Goal: Transaction & Acquisition: Obtain resource

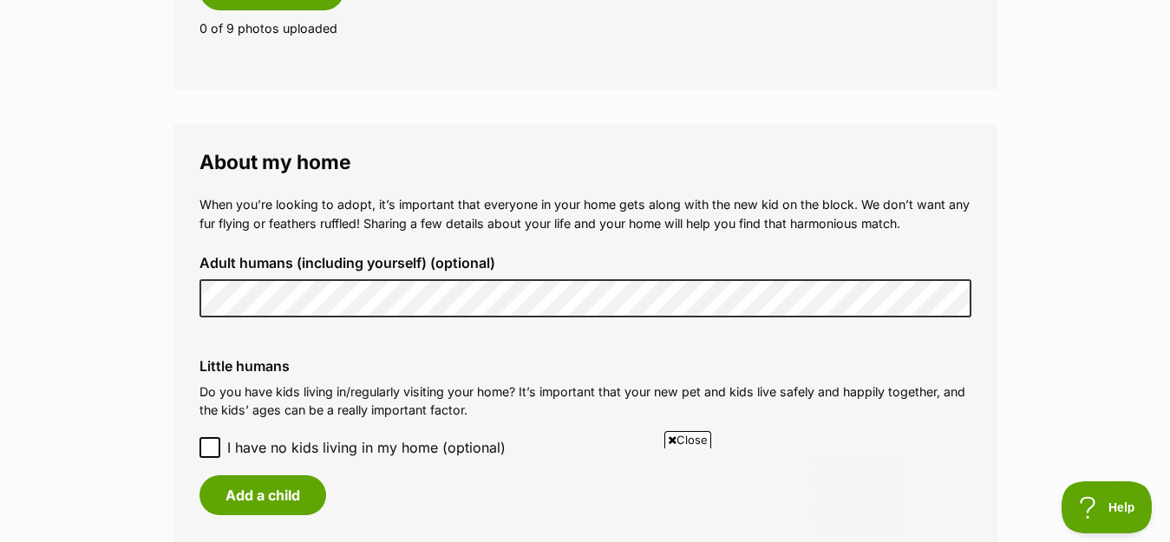
click at [212, 443] on icon at bounding box center [210, 447] width 10 height 8
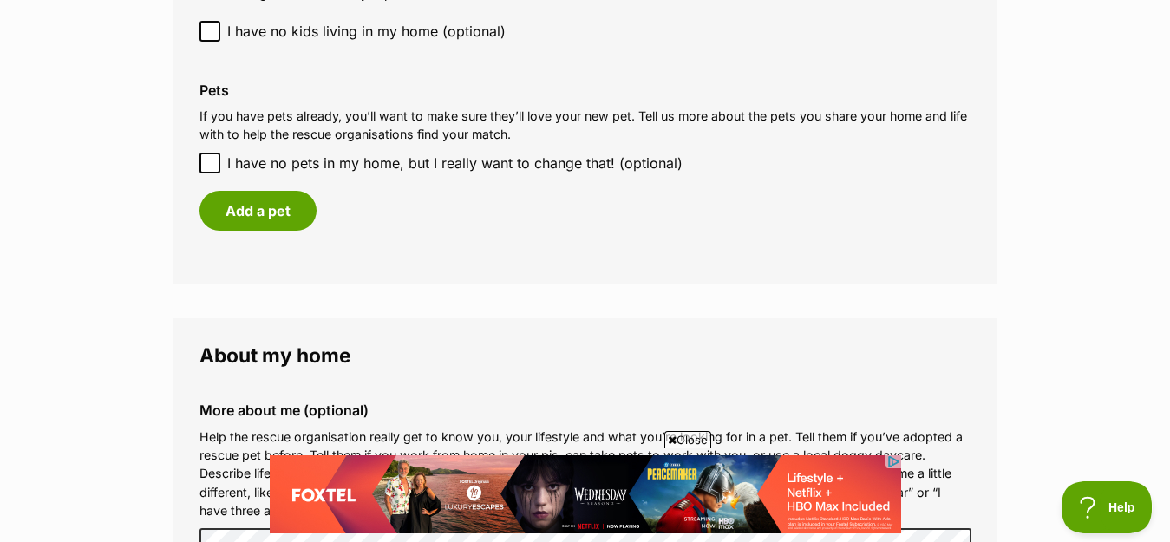
click at [211, 157] on icon at bounding box center [210, 163] width 12 height 12
click at [211, 153] on input "I have no pets in my home, but I really want to change that! (optional)" at bounding box center [209, 163] width 21 height 21
checkbox input "true"
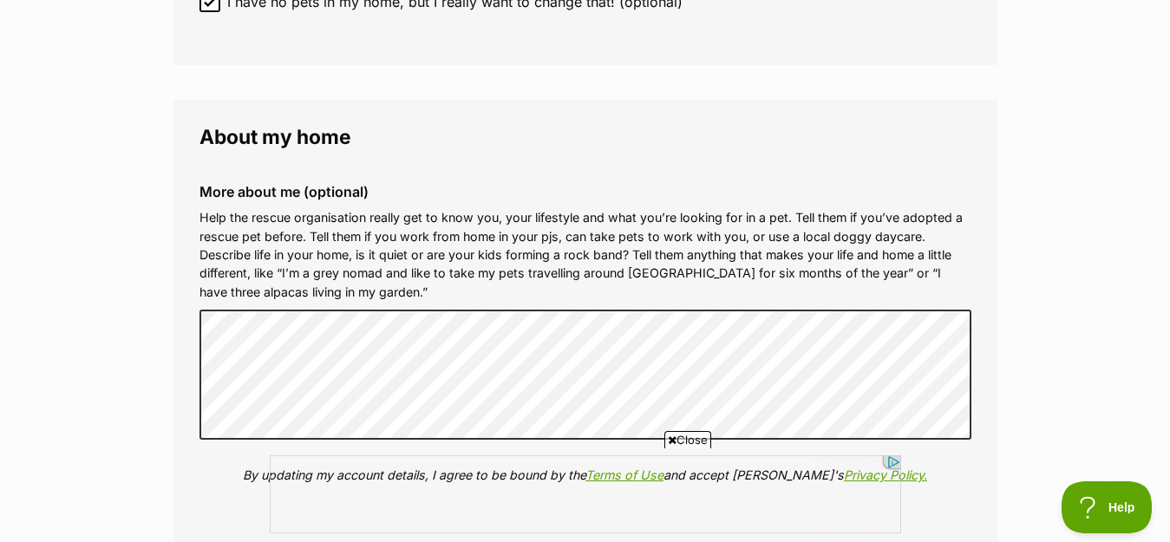
drag, startPoint x: 680, startPoint y: 153, endPoint x: 1027, endPoint y: 366, distance: 406.7
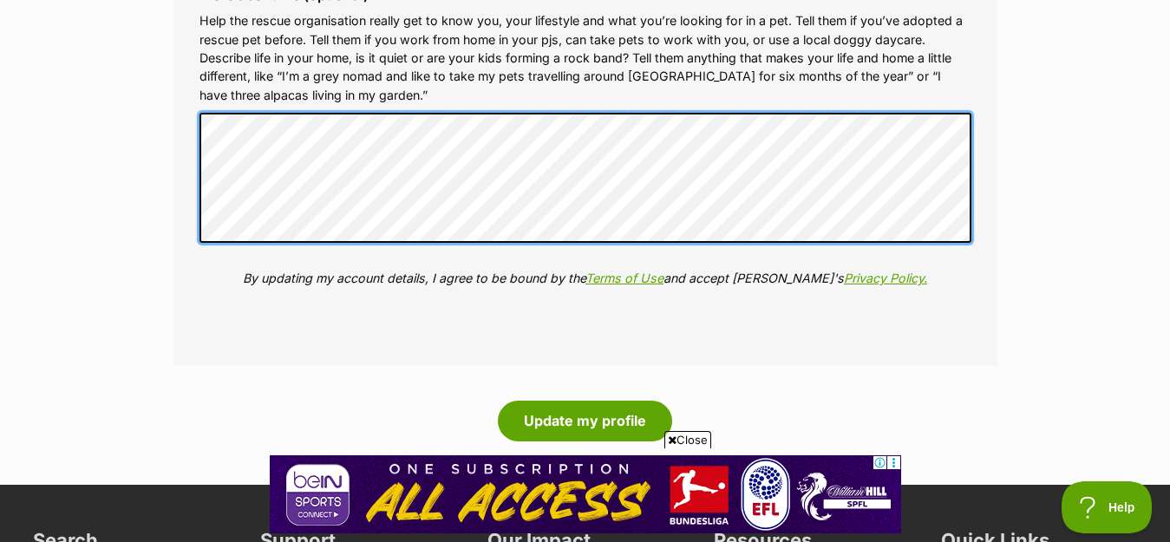
scroll to position [1962, 0]
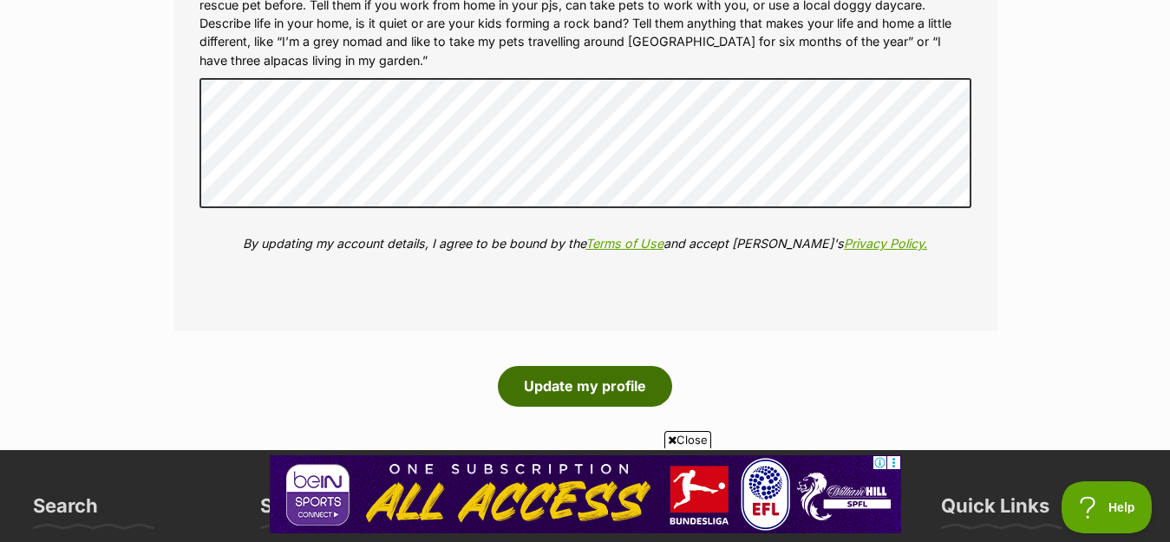
click at [578, 366] on button "Update my profile" at bounding box center [585, 386] width 174 height 40
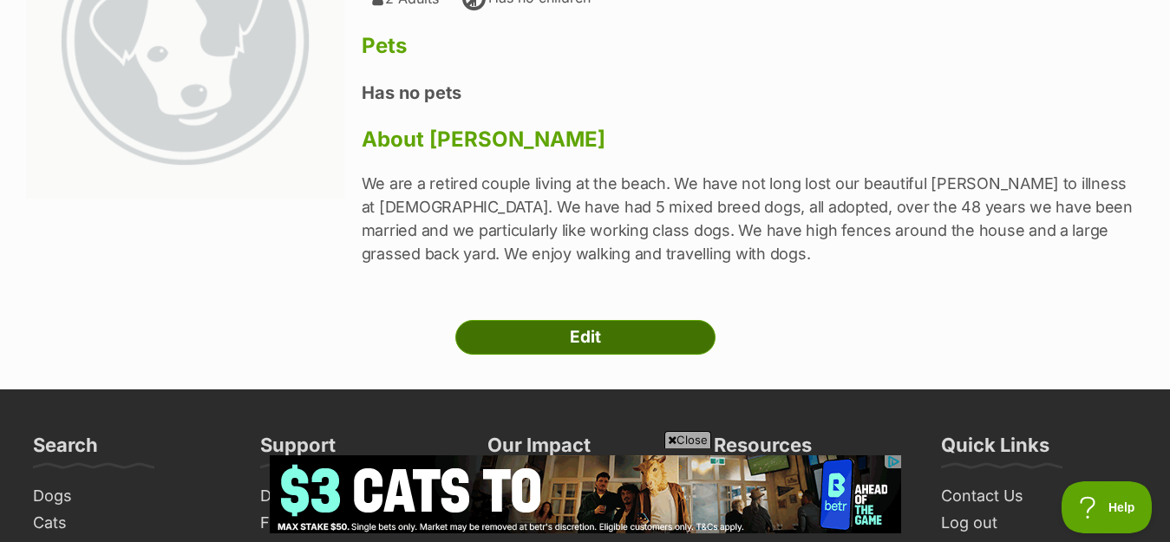
click at [586, 332] on link "Edit" at bounding box center [585, 337] width 260 height 35
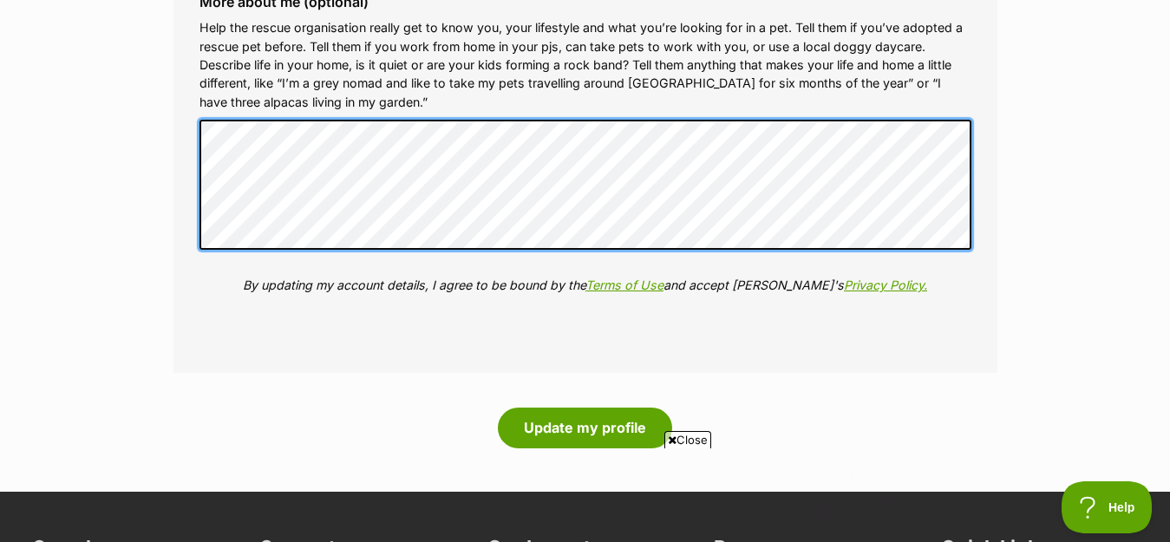
scroll to position [1932, 0]
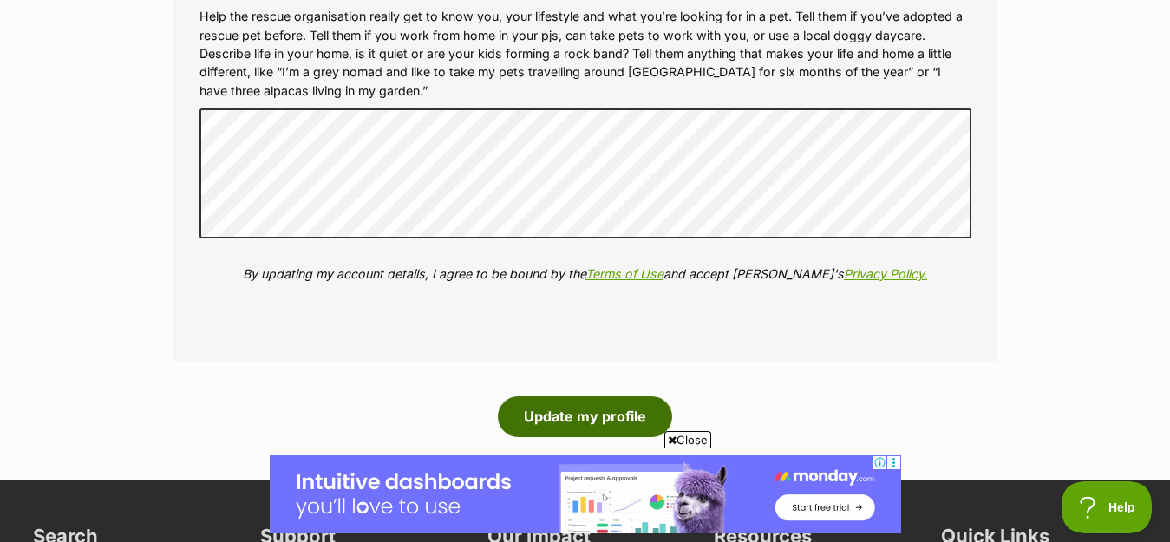
click at [607, 396] on button "Update my profile" at bounding box center [585, 416] width 174 height 40
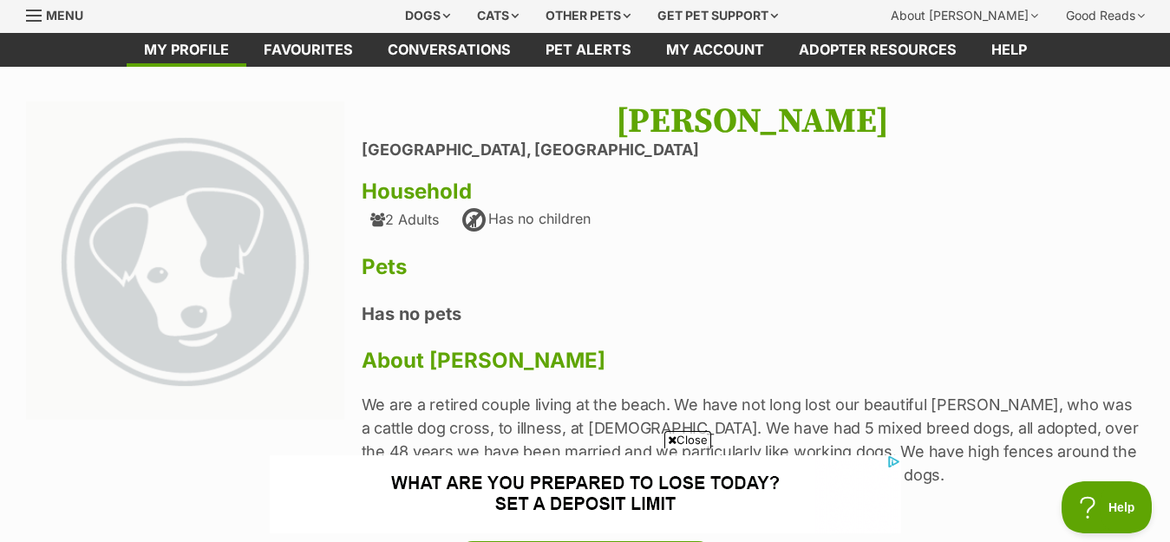
scroll to position [46, 0]
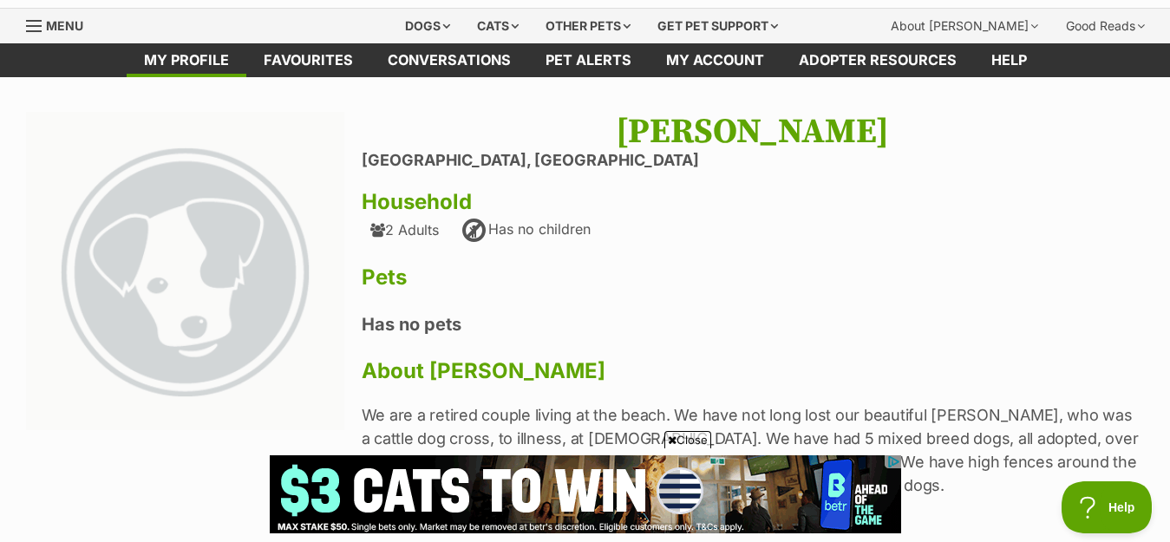
click at [666, 283] on h3 "Pets" at bounding box center [753, 277] width 782 height 24
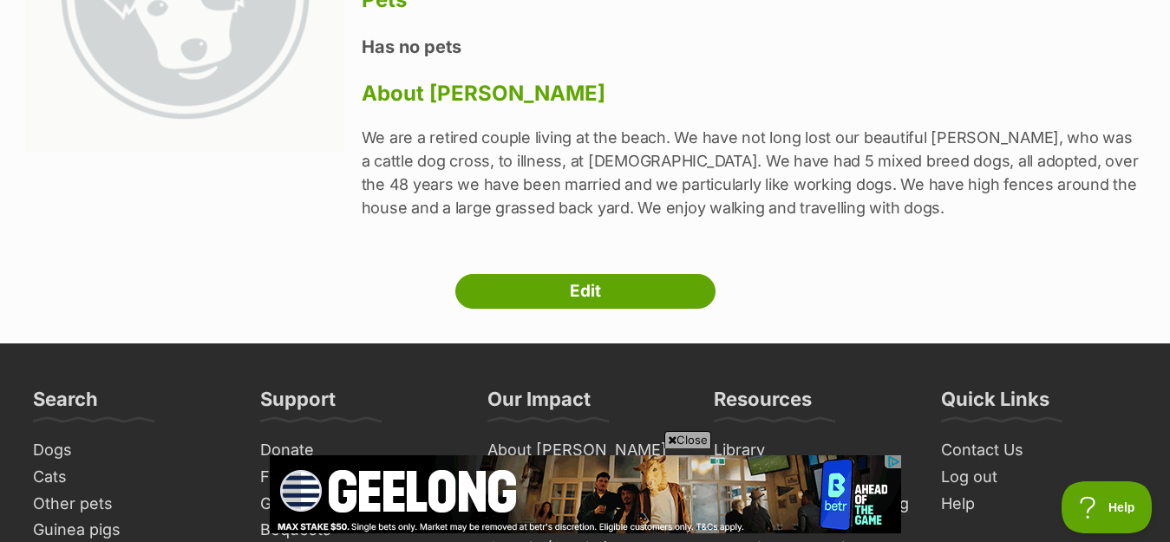
scroll to position [335, 0]
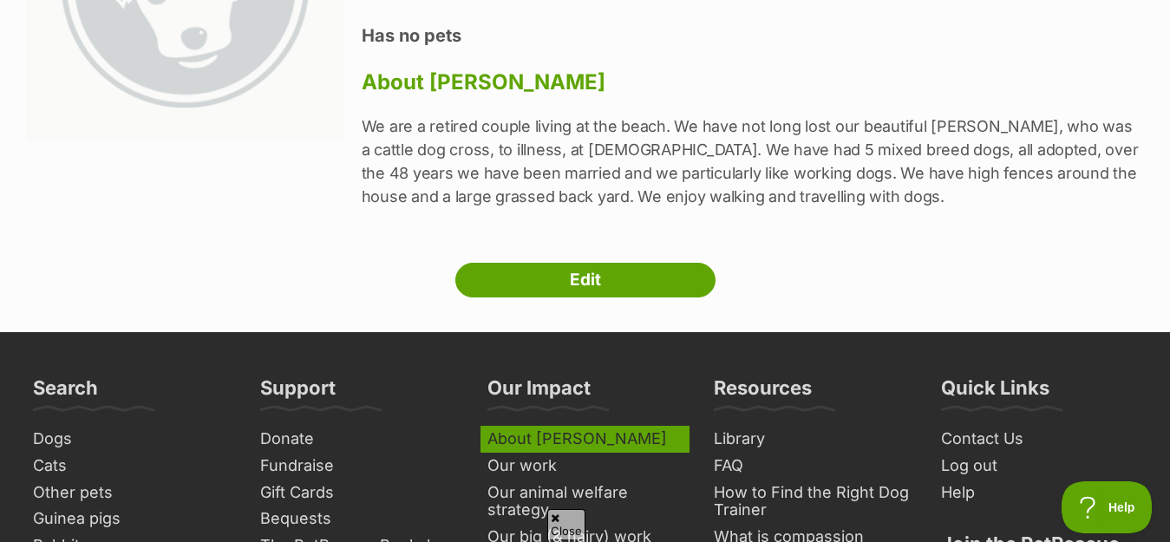
click at [683, 438] on link "About [PERSON_NAME]" at bounding box center [585, 439] width 210 height 27
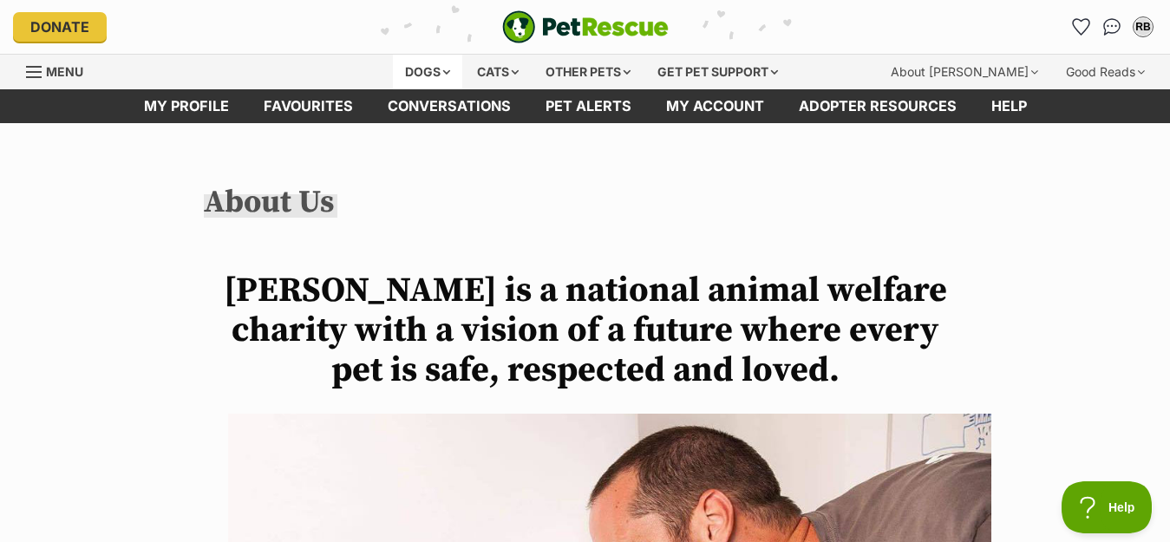
click at [417, 71] on div "Dogs" at bounding box center [427, 72] width 69 height 35
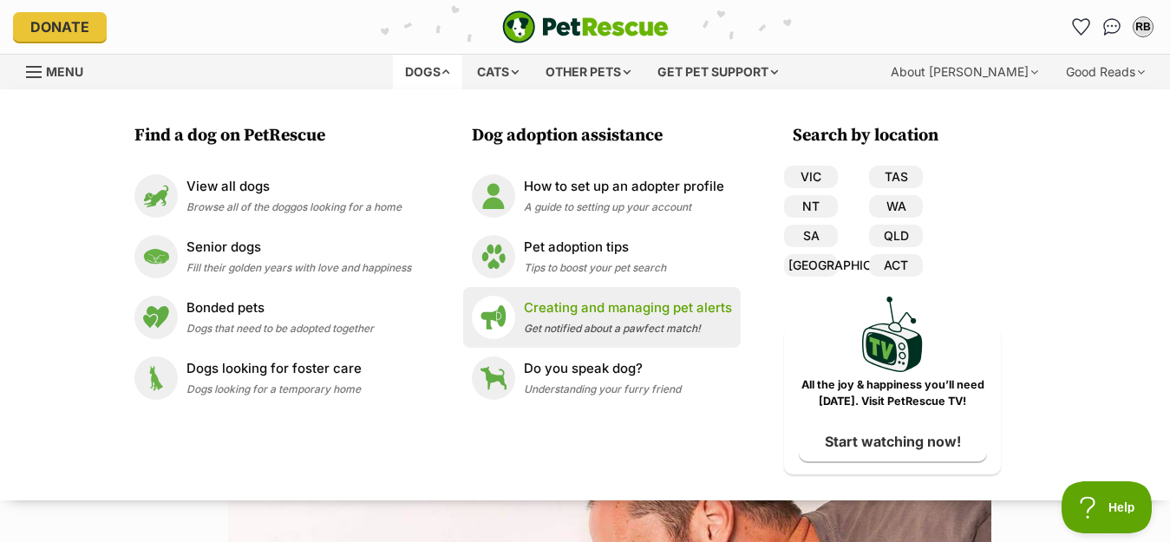
click at [571, 309] on p "Creating and managing pet alerts" at bounding box center [628, 308] width 208 height 20
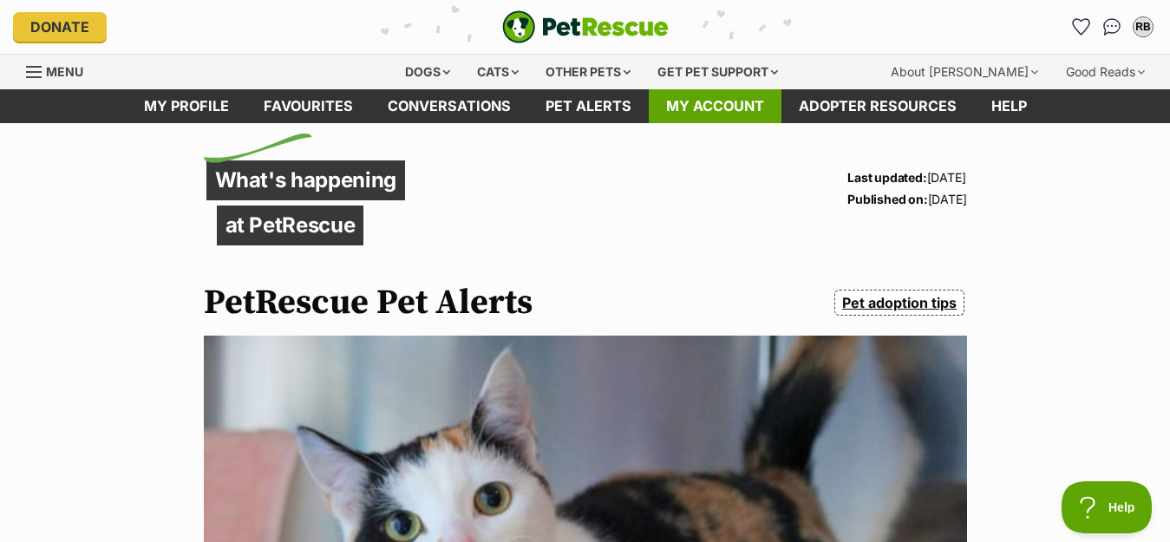
click at [708, 107] on link "My account" at bounding box center [715, 106] width 133 height 34
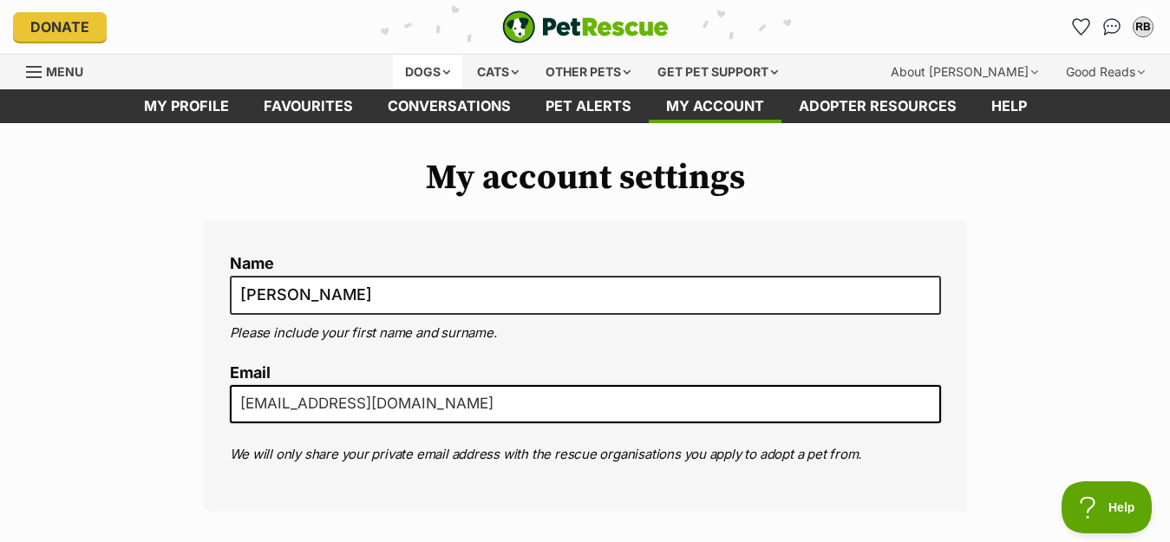
click at [418, 68] on div "Dogs" at bounding box center [427, 72] width 69 height 35
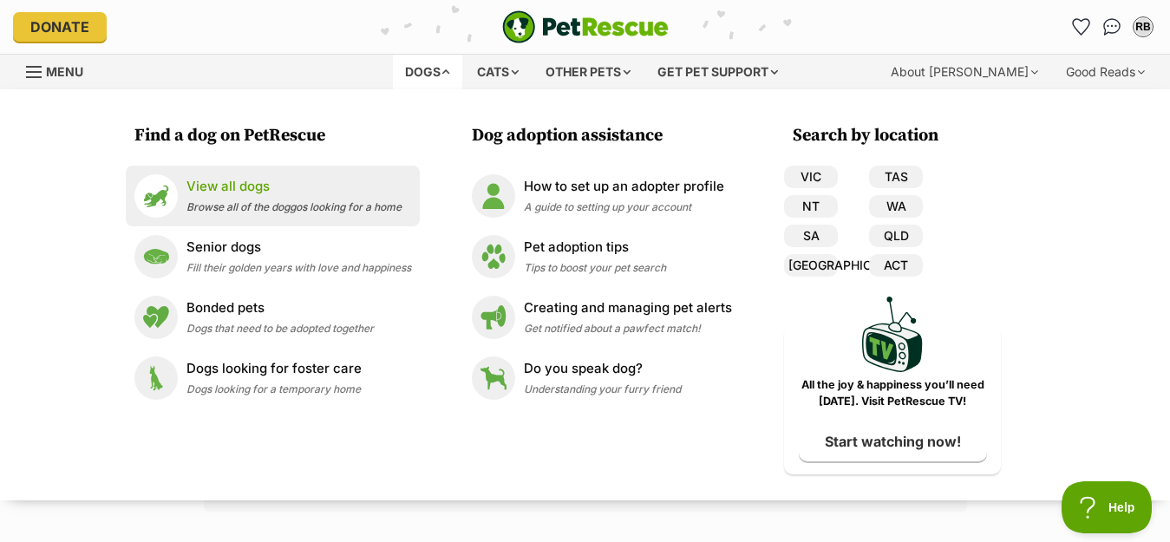
click at [230, 186] on p "View all dogs" at bounding box center [293, 187] width 215 height 20
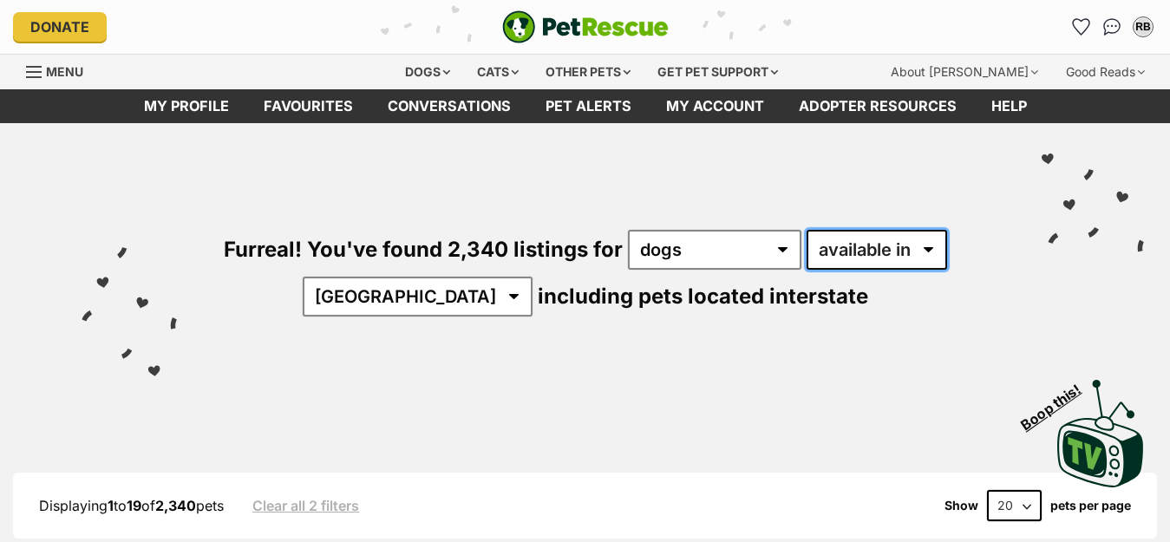
click at [929, 245] on select "available in located in" at bounding box center [876, 250] width 140 height 40
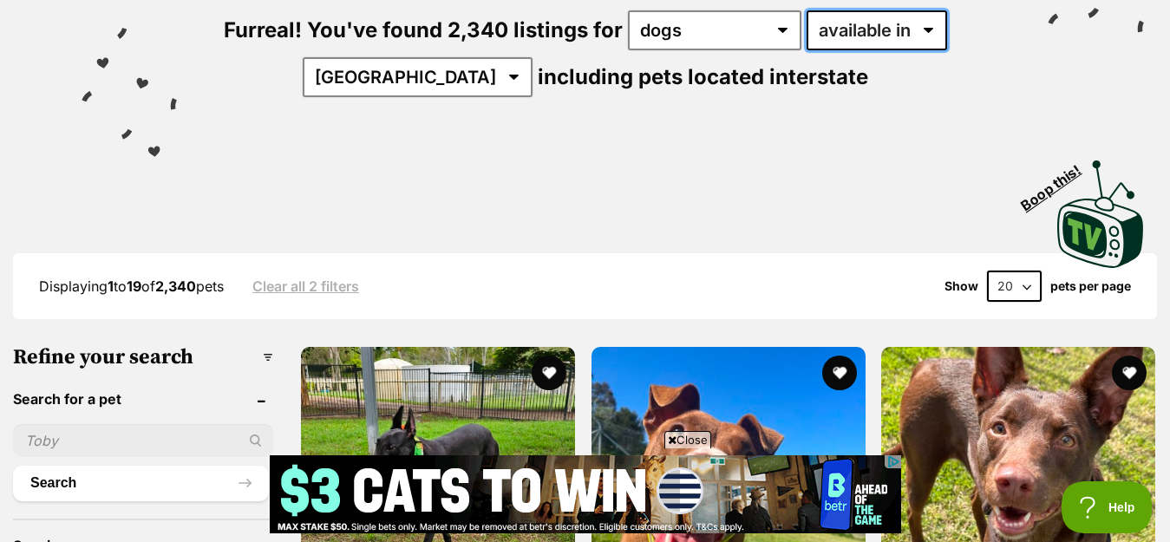
scroll to position [150, 0]
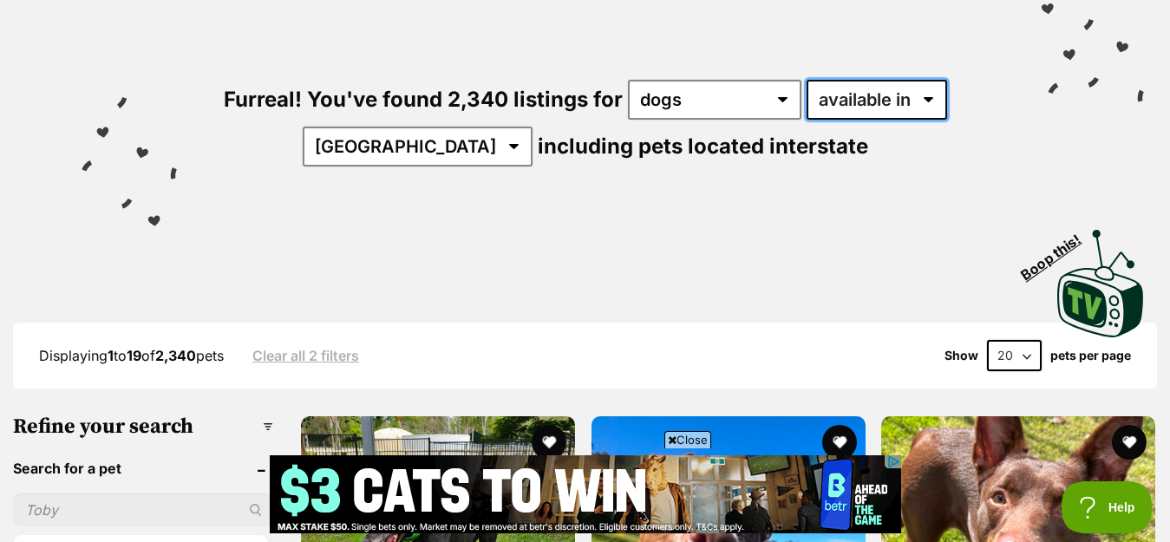
click at [930, 95] on select "available in located in" at bounding box center [876, 100] width 140 height 40
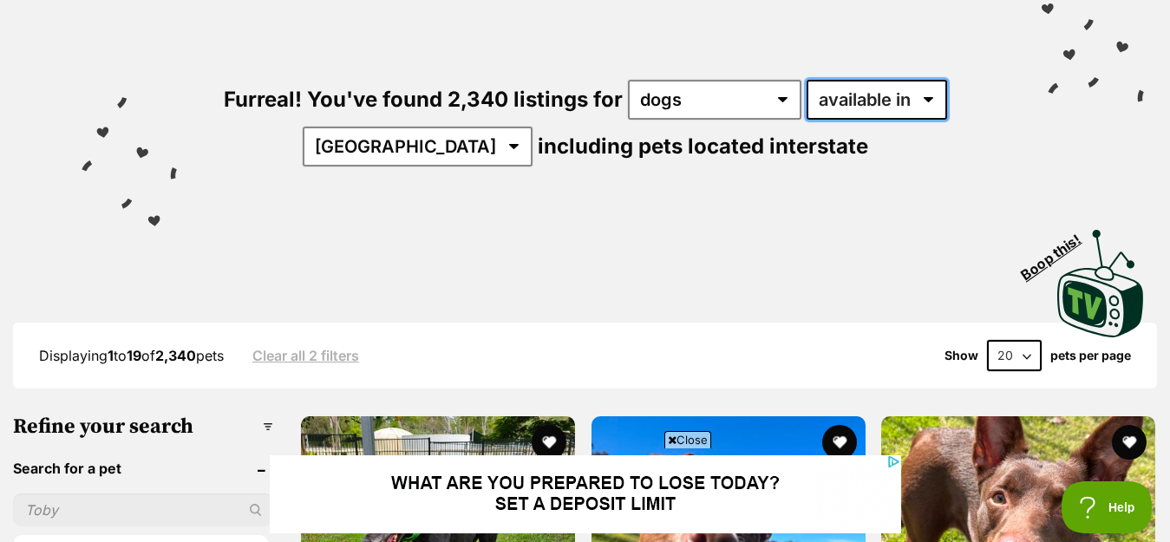
click at [807, 80] on select "available in located in" at bounding box center [876, 100] width 140 height 40
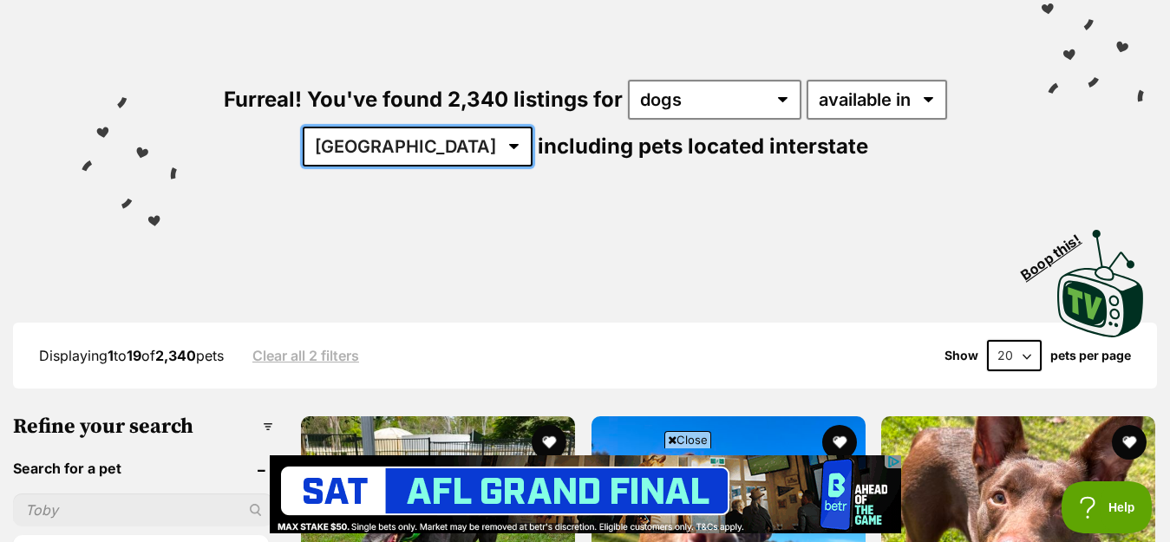
click at [459, 143] on select "Australia ACT NSW NT QLD SA TAS VIC WA" at bounding box center [418, 147] width 230 height 40
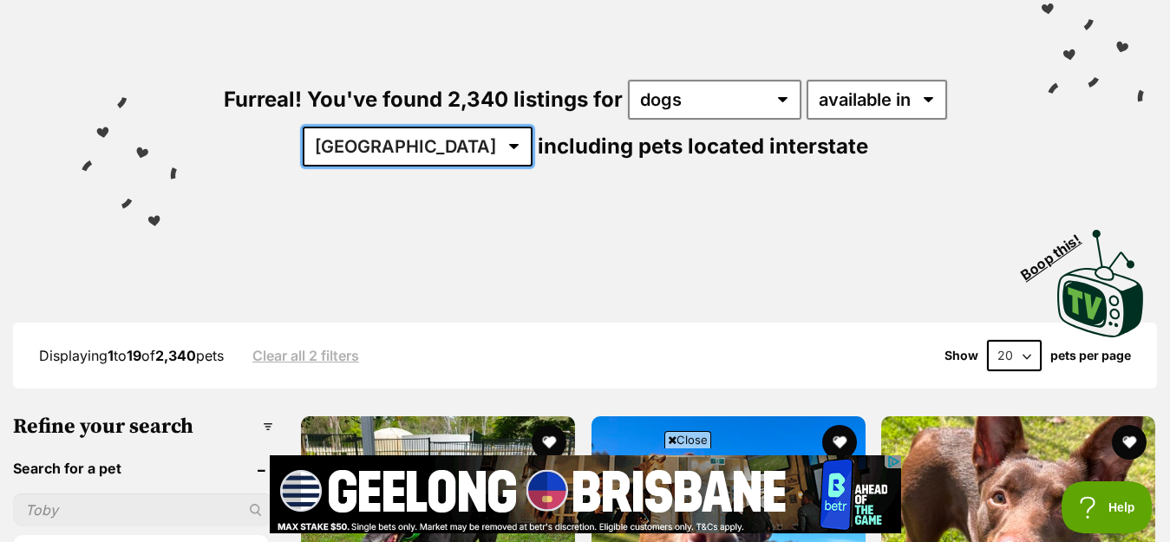
select select "[GEOGRAPHIC_DATA]"
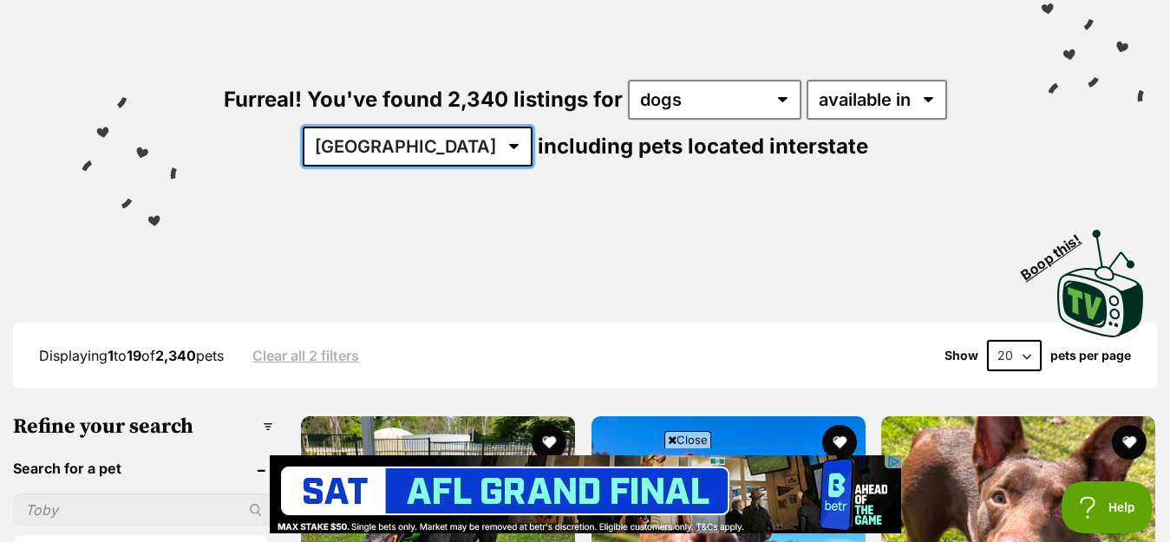
click at [355, 127] on select "Australia ACT NSW NT QLD SA TAS VIC WA" at bounding box center [418, 147] width 230 height 40
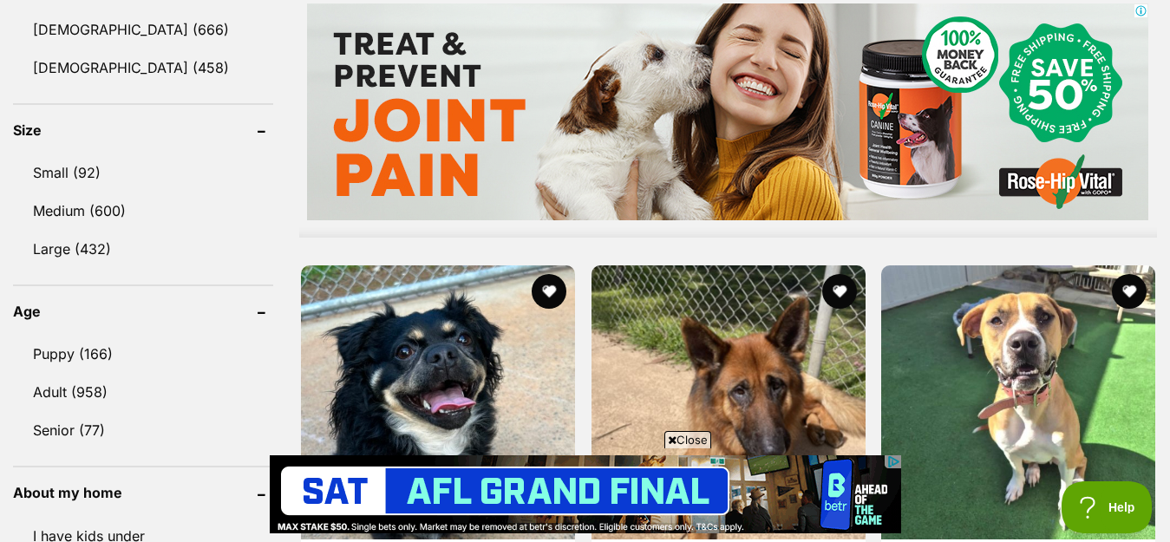
click at [168, 316] on header "Age" at bounding box center [143, 311] width 260 height 16
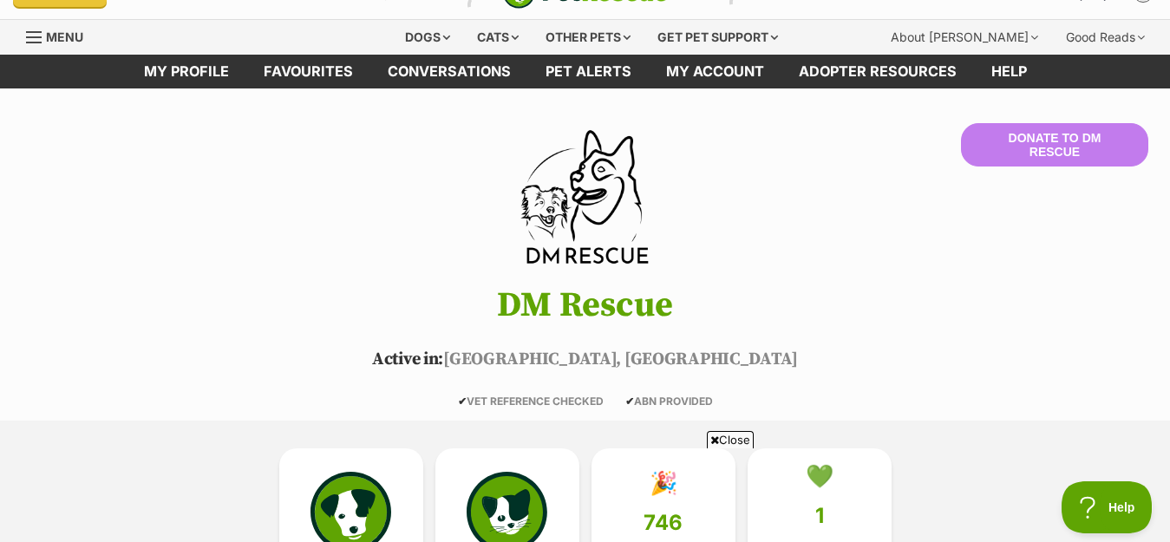
scroll to position [69, 0]
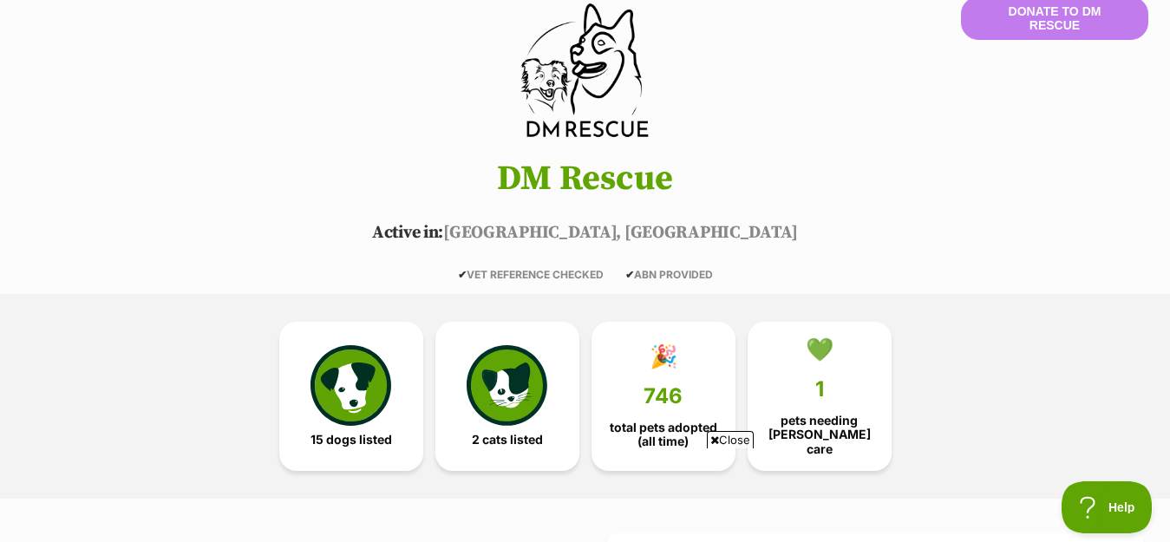
scroll to position [243, 0]
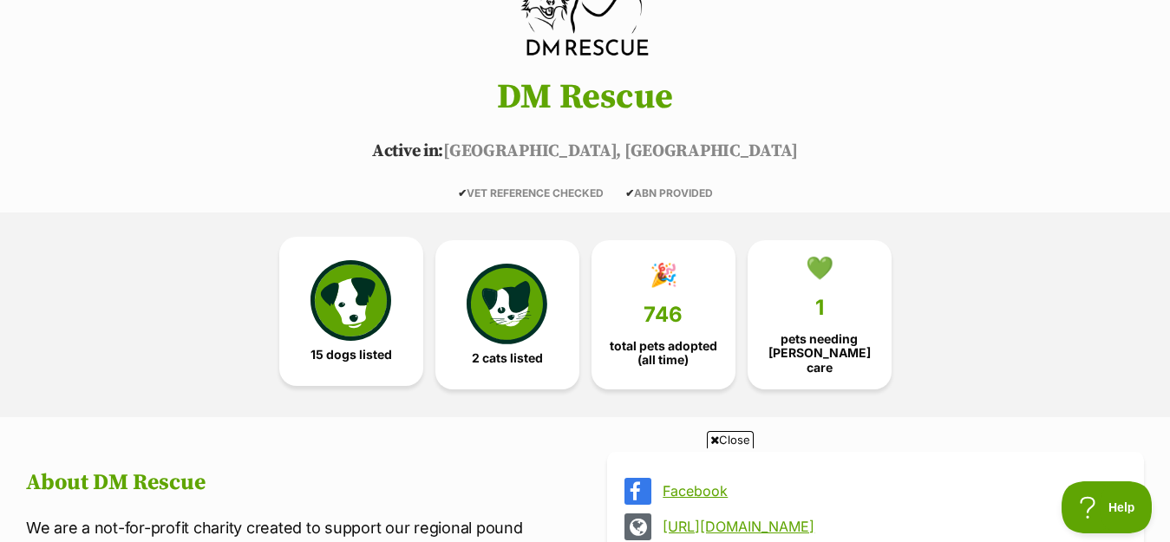
click at [350, 296] on img at bounding box center [350, 300] width 80 height 80
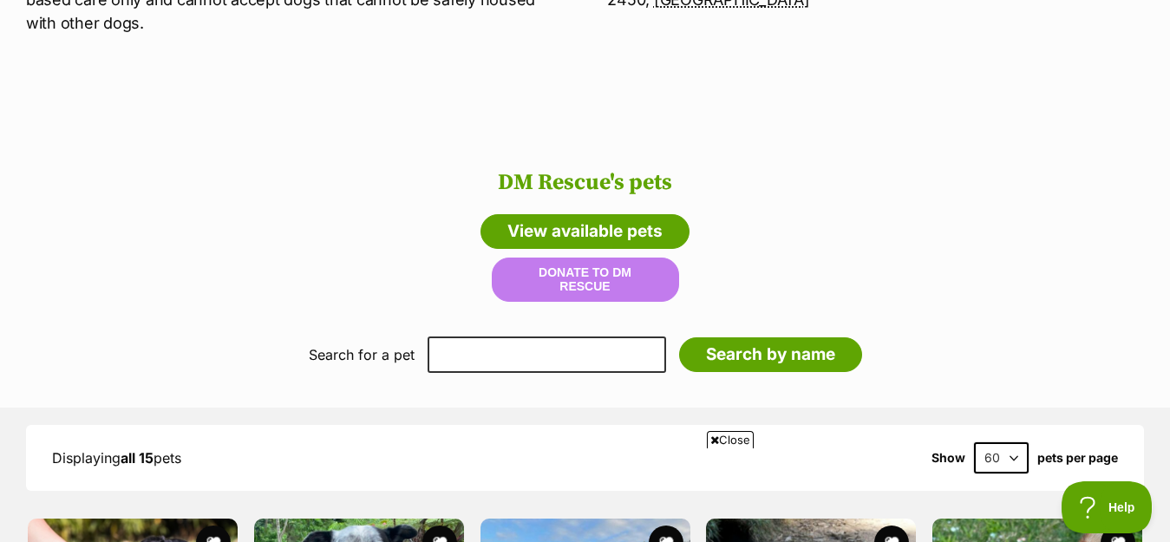
scroll to position [1040, 0]
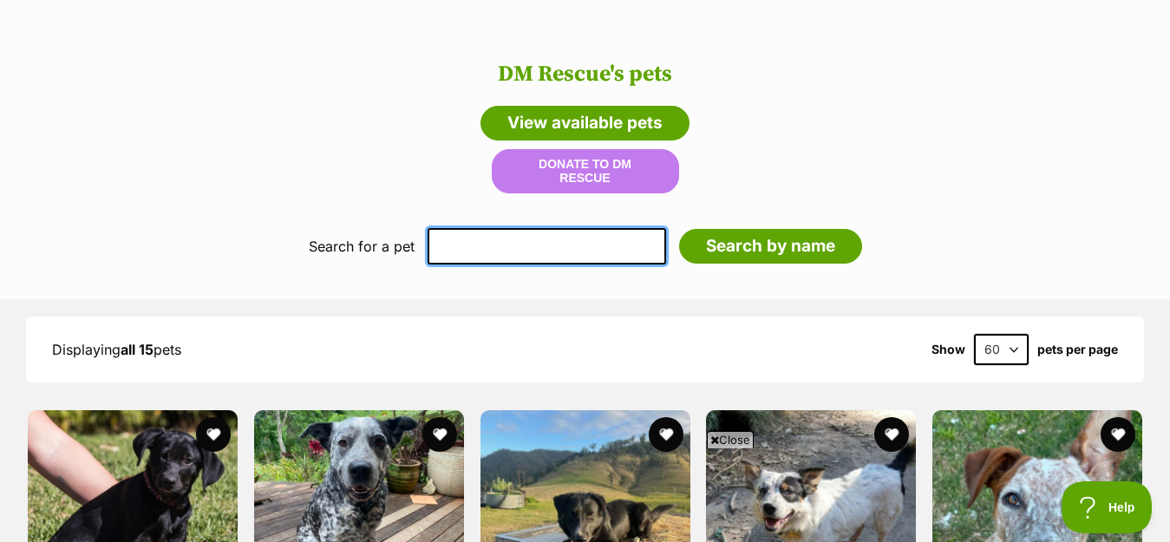
click at [499, 228] on input "text" at bounding box center [546, 246] width 238 height 36
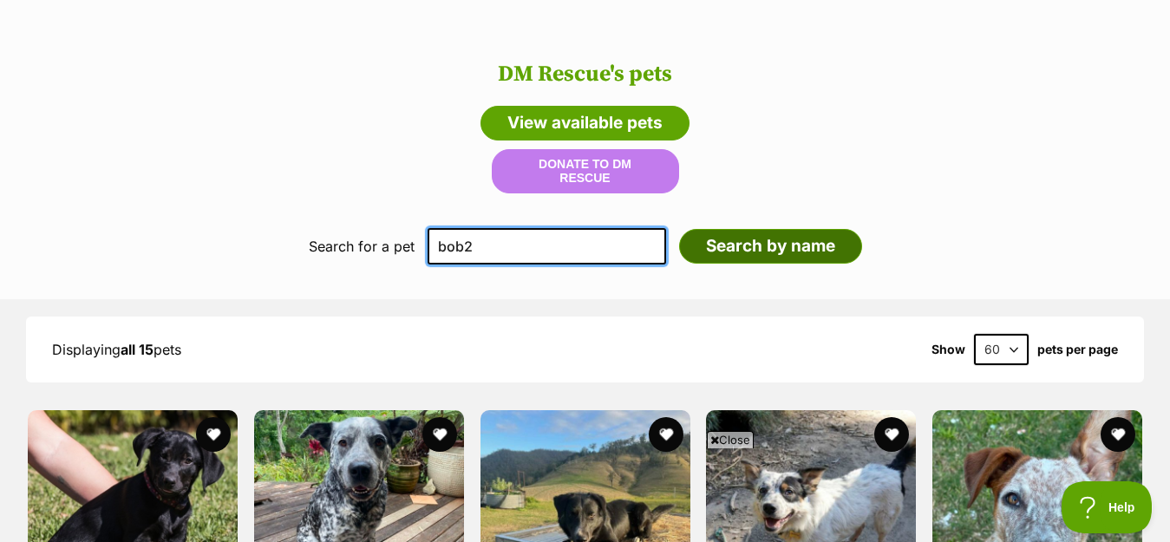
type input "bob2"
click at [713, 229] on input "Search by name" at bounding box center [770, 246] width 183 height 35
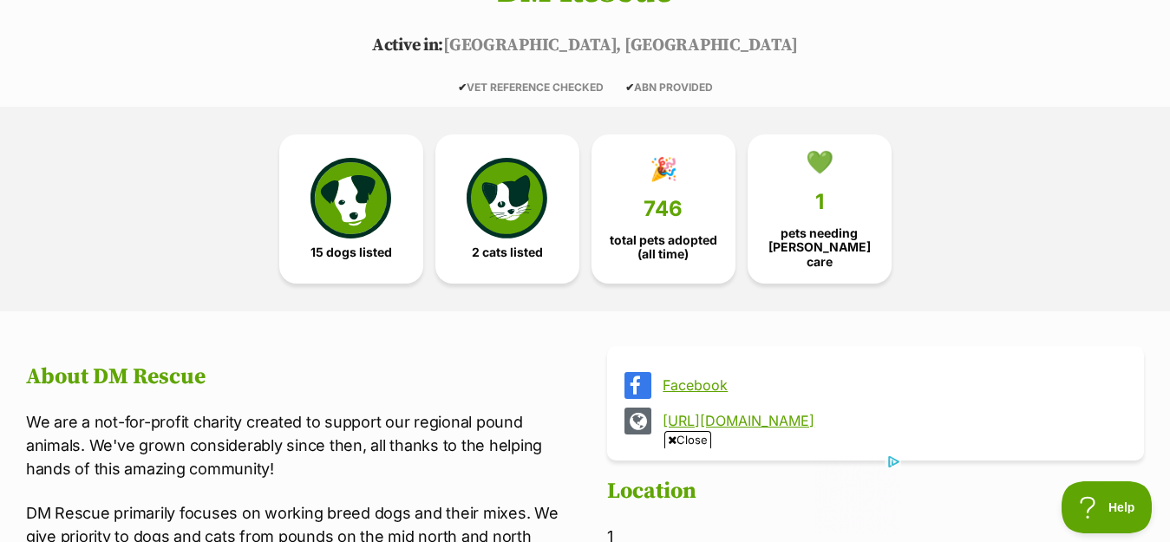
scroll to position [347, 0]
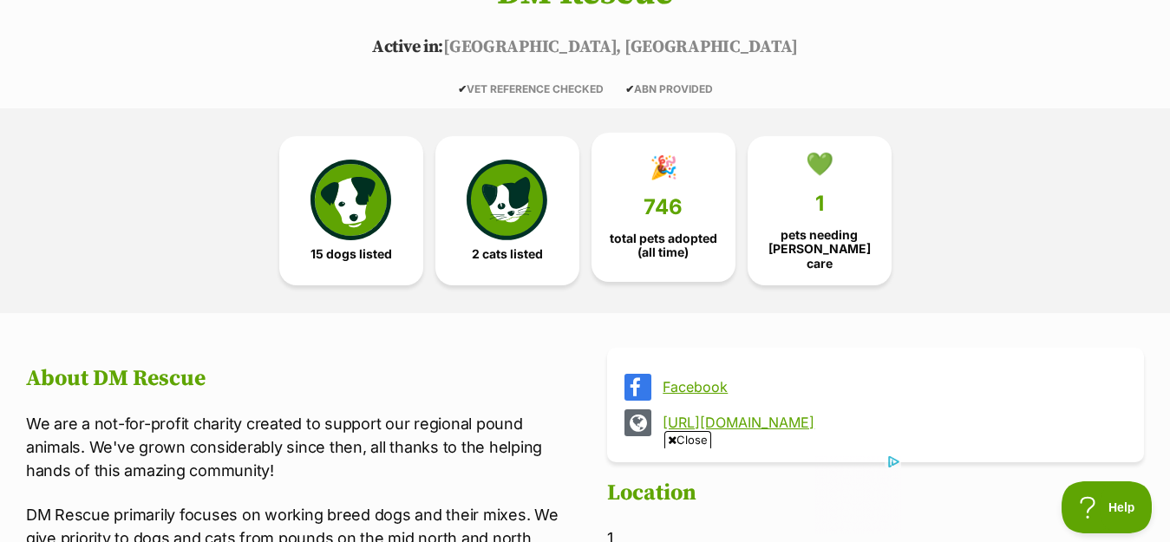
click at [664, 206] on span "746" at bounding box center [662, 207] width 39 height 24
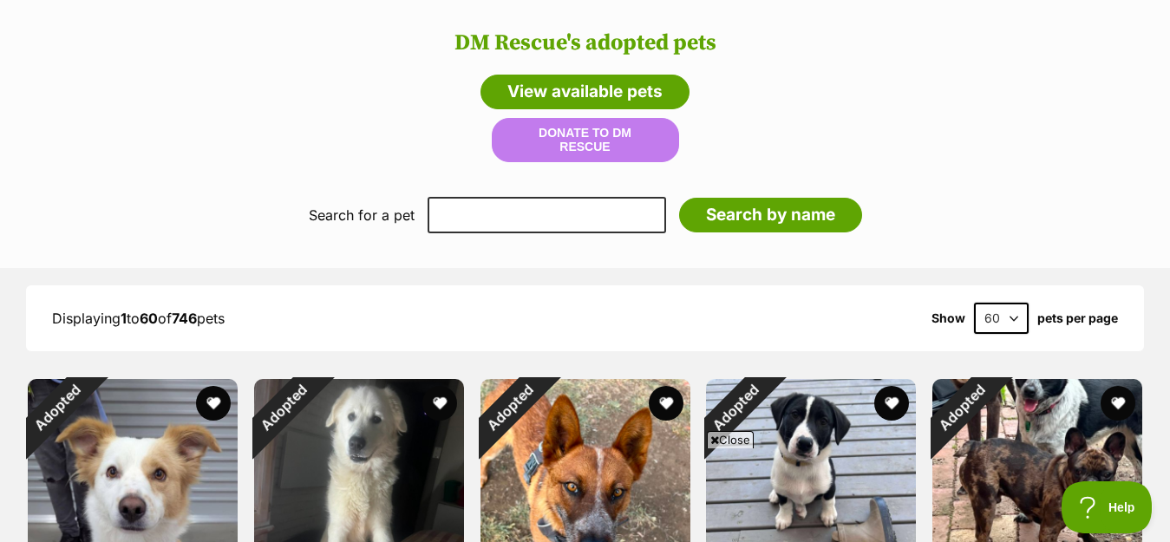
scroll to position [1176, 0]
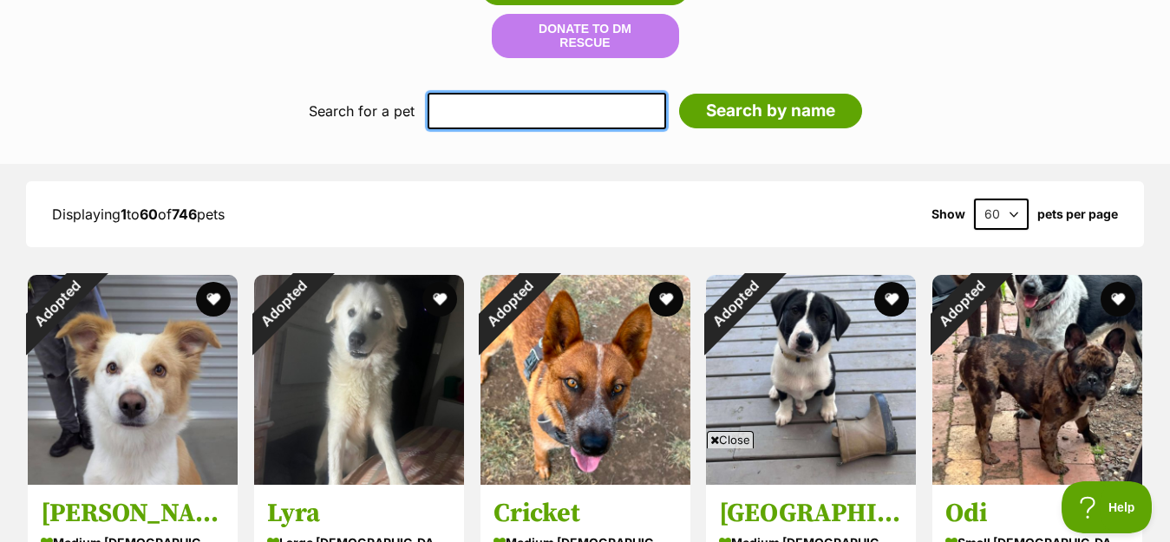
click at [453, 93] on input "text" at bounding box center [546, 111] width 238 height 36
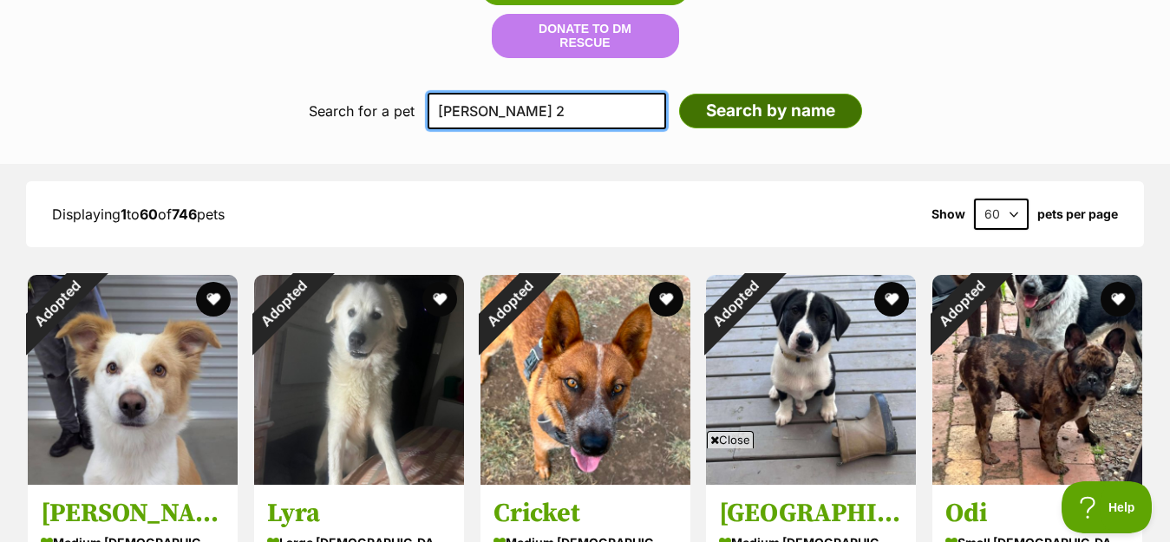
type input "Bob 2"
click at [725, 94] on input "Search by name" at bounding box center [770, 111] width 183 height 35
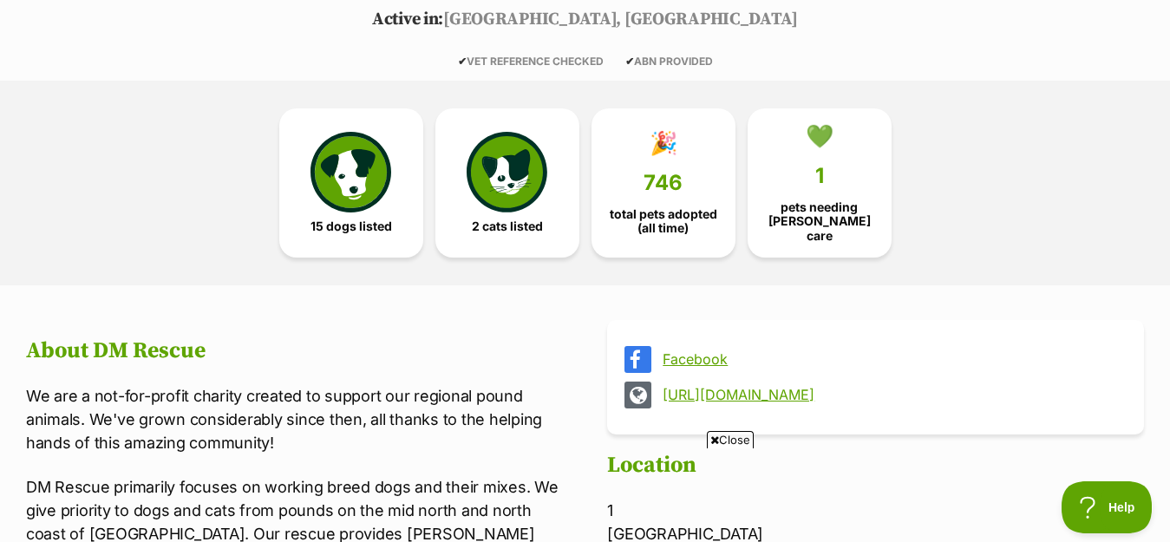
scroll to position [860, 0]
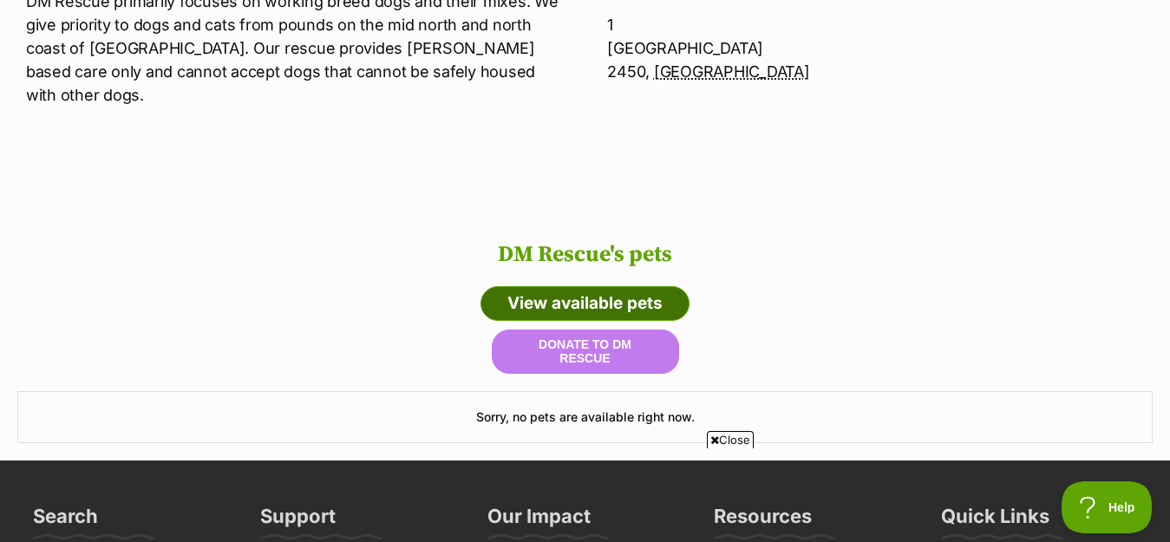
click at [546, 286] on link "View available pets" at bounding box center [584, 303] width 209 height 35
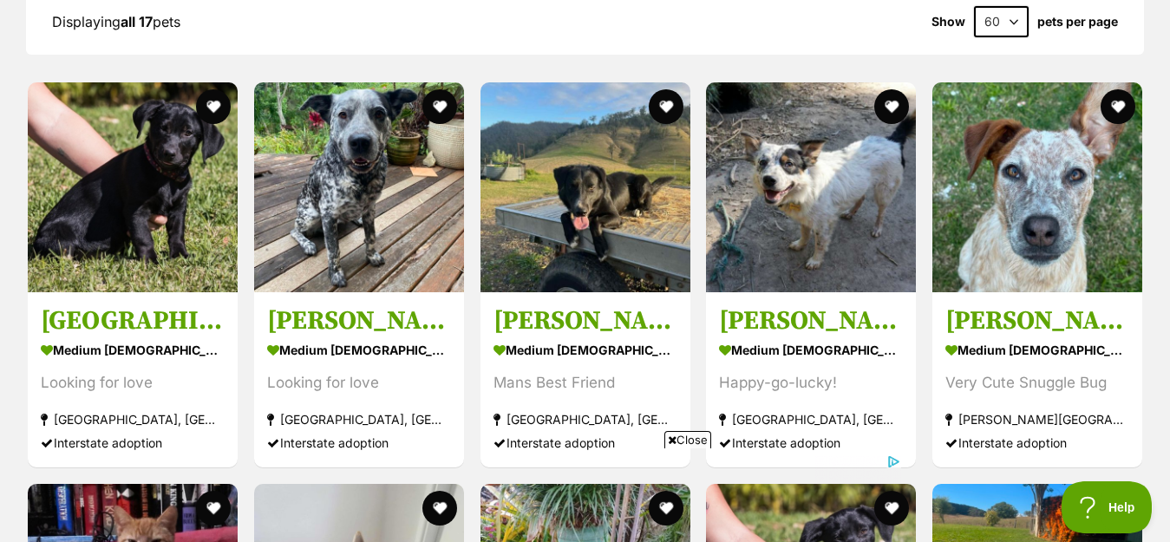
scroll to position [1359, 0]
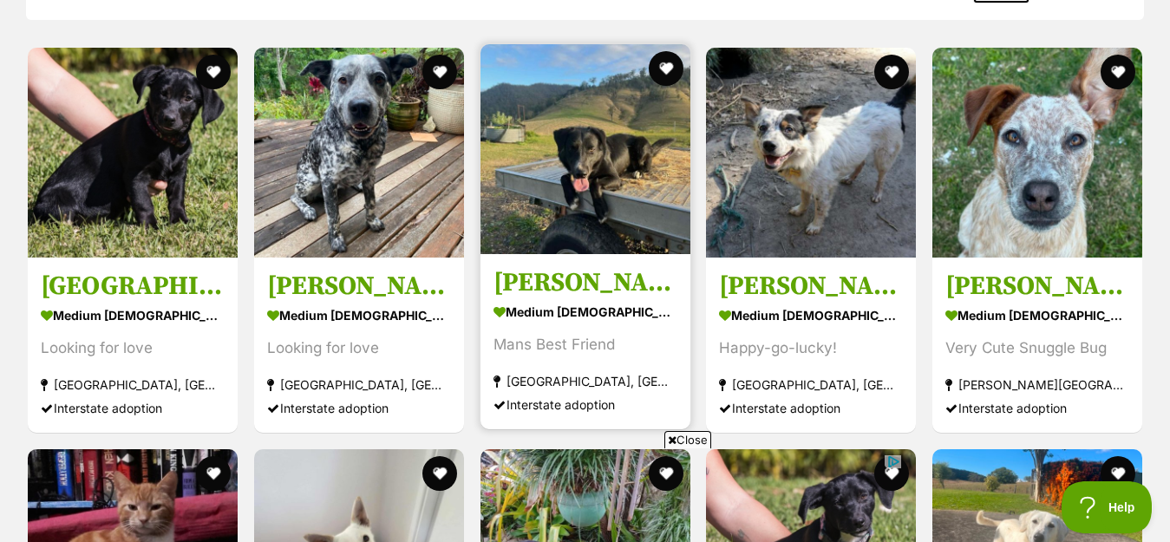
click at [555, 330] on section "medium male Dog Mans Best Friend Coffs Harbour, NSW Interstate adoption" at bounding box center [585, 357] width 184 height 117
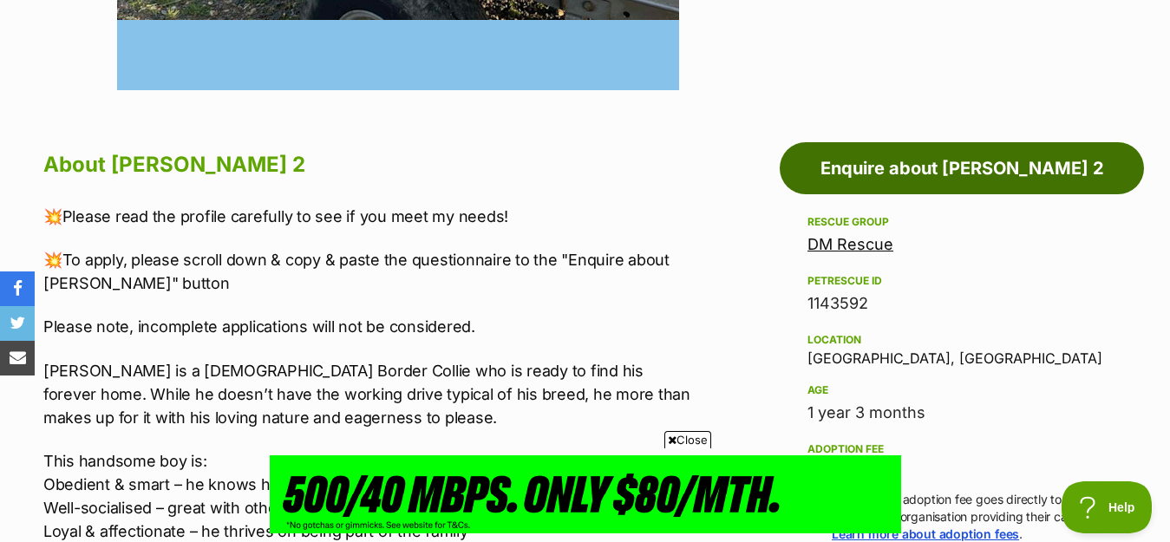
click at [927, 162] on link "Enquire about [PERSON_NAME] 2" at bounding box center [961, 168] width 364 height 52
